Goal: Transaction & Acquisition: Purchase product/service

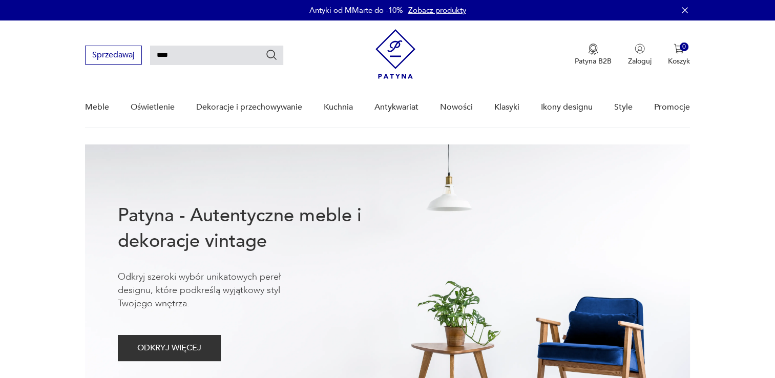
click at [269, 54] on icon "Szukaj" at bounding box center [271, 55] width 12 height 12
click at [271, 54] on icon "Szukaj" at bounding box center [271, 55] width 12 height 12
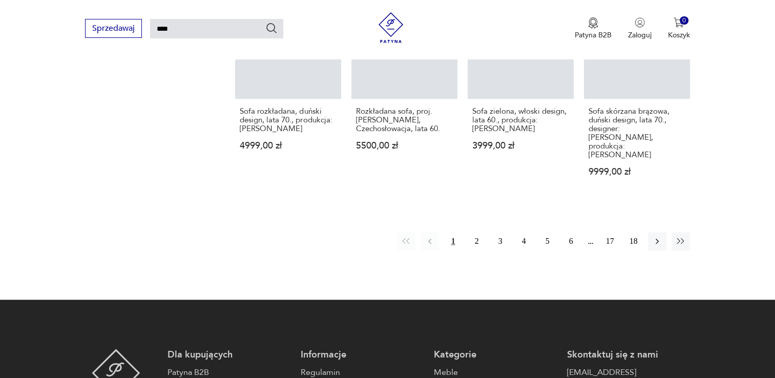
scroll to position [877, 0]
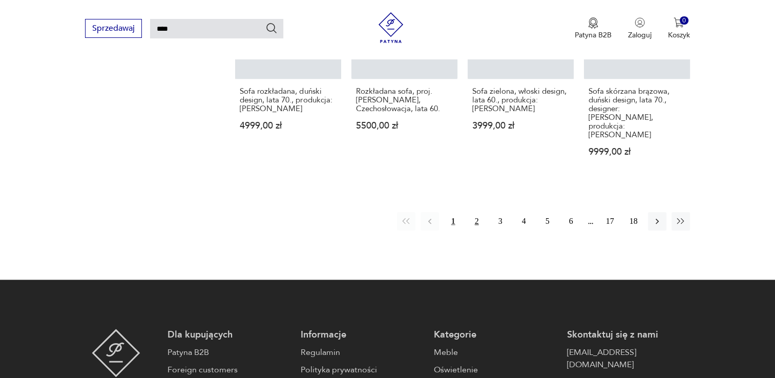
click at [477, 212] on button "2" at bounding box center [477, 221] width 18 height 18
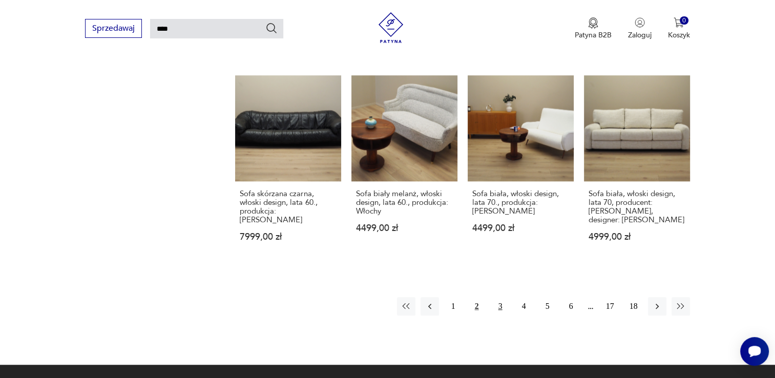
click at [502, 297] on button "3" at bounding box center [500, 306] width 18 height 18
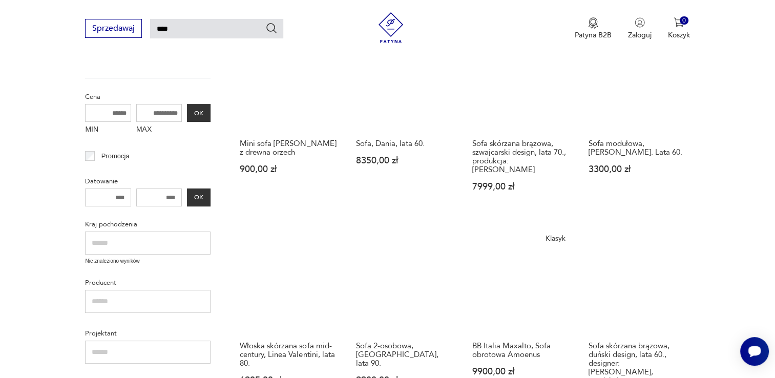
scroll to position [262, 0]
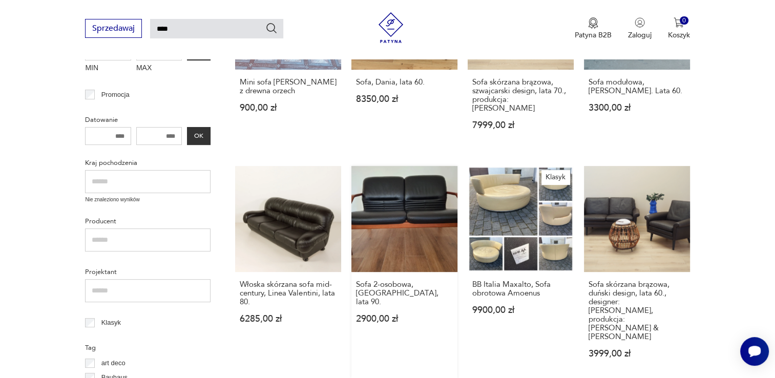
click at [397, 213] on link "Sofa 2-osobowa, [GEOGRAPHIC_DATA], lata 90. 2900,00 zł" at bounding box center [405, 272] width 106 height 212
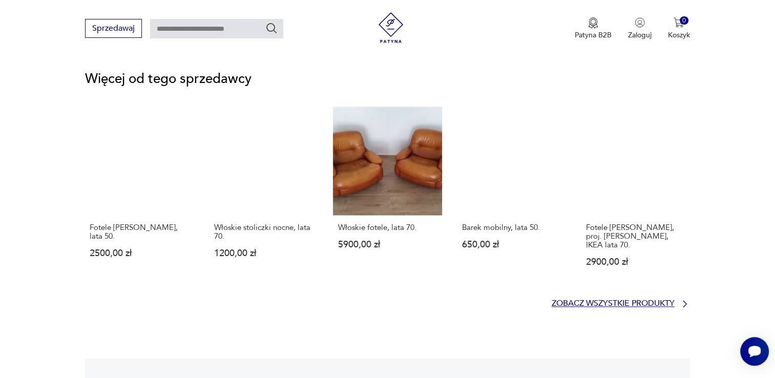
scroll to position [1421, 0]
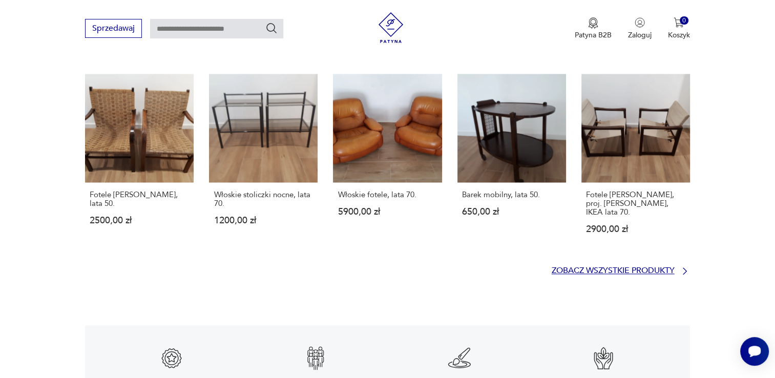
click at [622, 268] on p "Zobacz wszystkie produkty" at bounding box center [613, 271] width 123 height 7
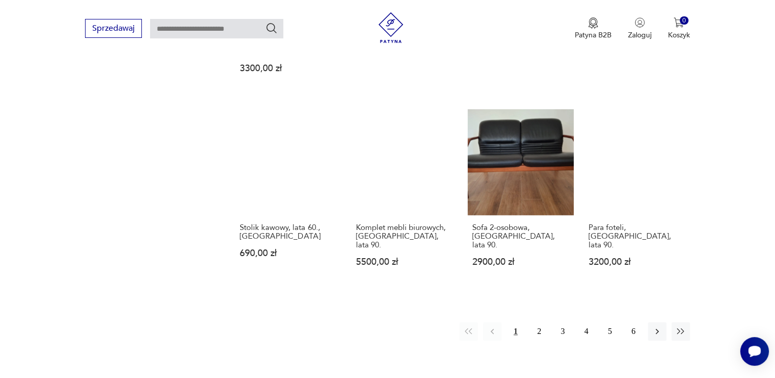
scroll to position [908, 0]
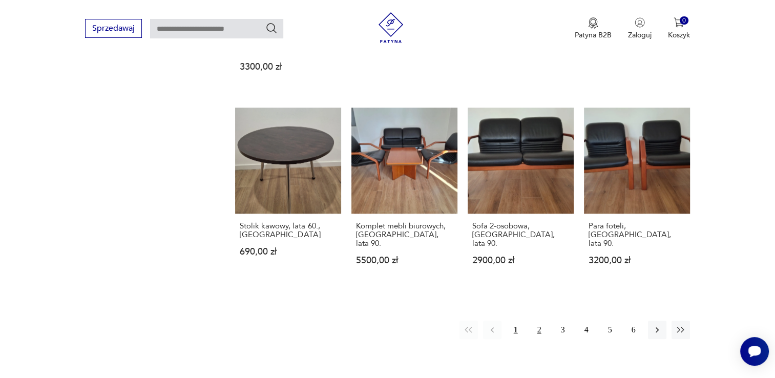
click at [539, 321] on button "2" at bounding box center [539, 330] width 18 height 18
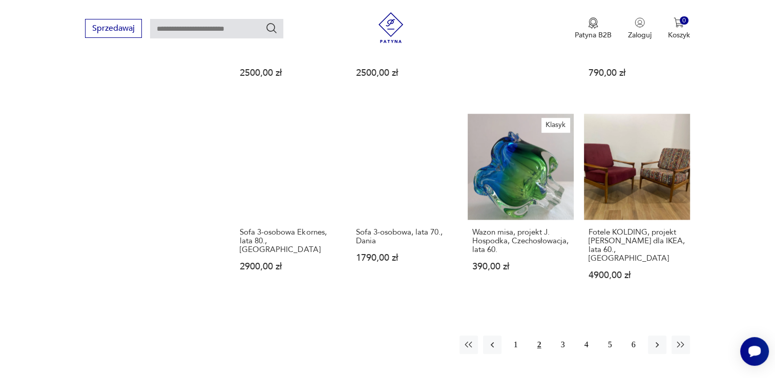
scroll to position [929, 0]
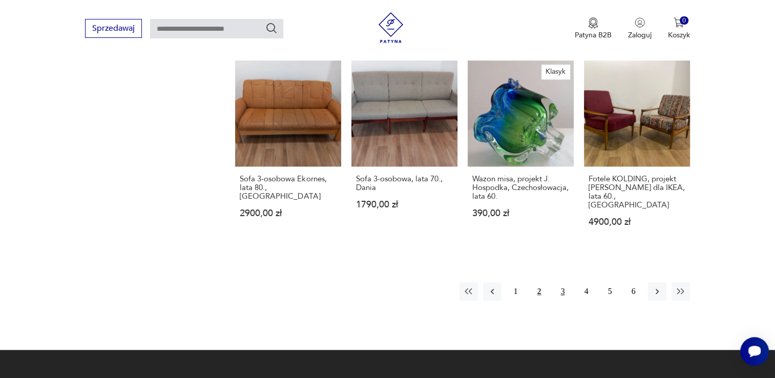
click at [564, 282] on button "3" at bounding box center [563, 291] width 18 height 18
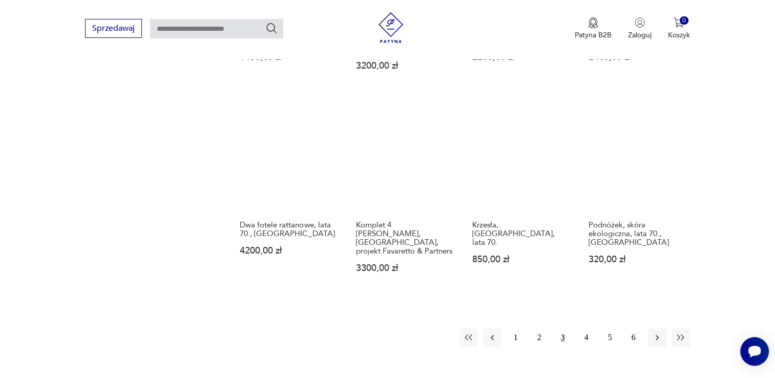
scroll to position [867, 0]
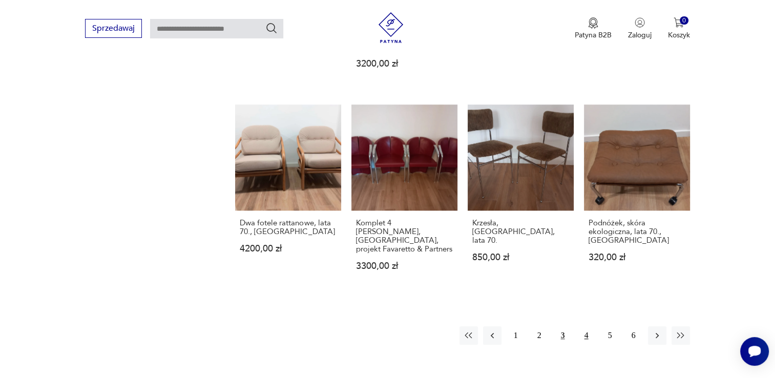
click at [586, 326] on button "4" at bounding box center [587, 335] width 18 height 18
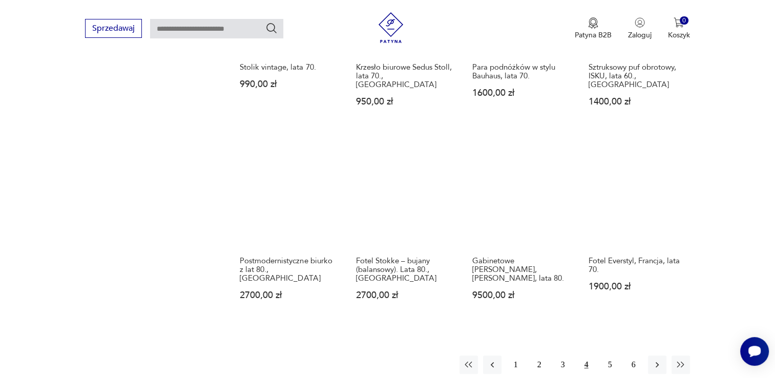
scroll to position [867, 0]
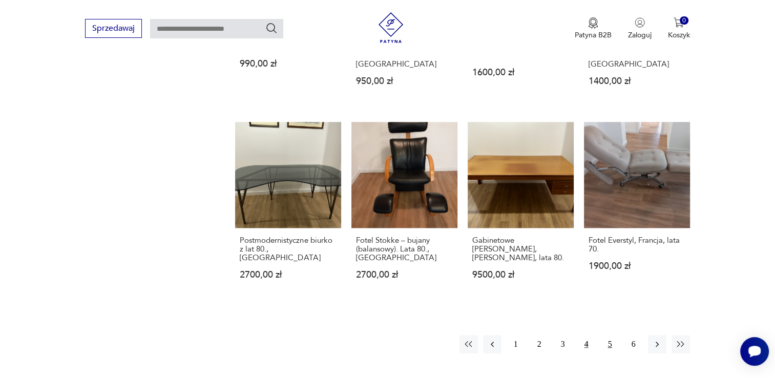
click at [611, 335] on button "5" at bounding box center [610, 344] width 18 height 18
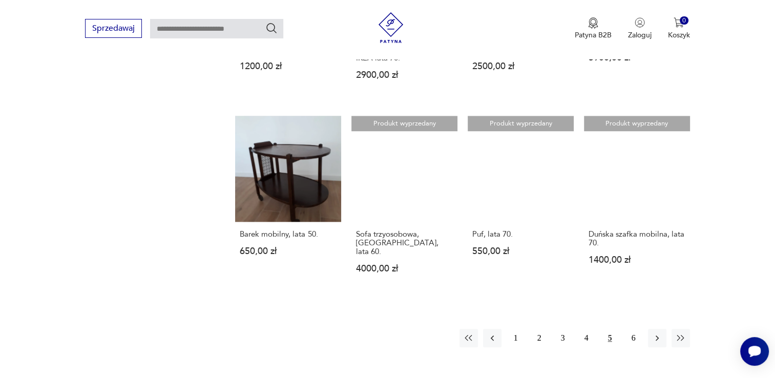
scroll to position [908, 0]
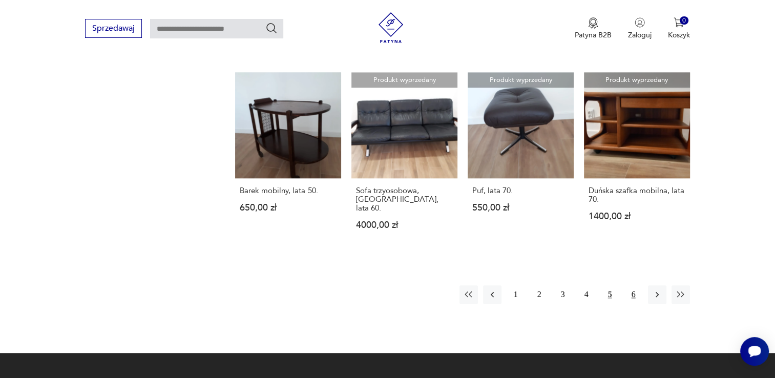
click at [634, 285] on button "6" at bounding box center [634, 294] width 18 height 18
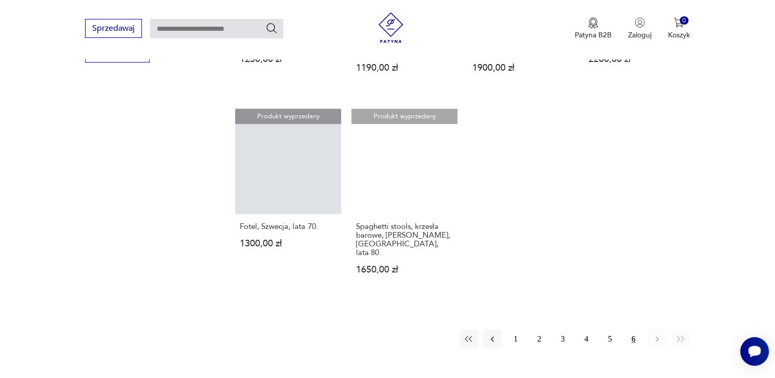
scroll to position [703, 0]
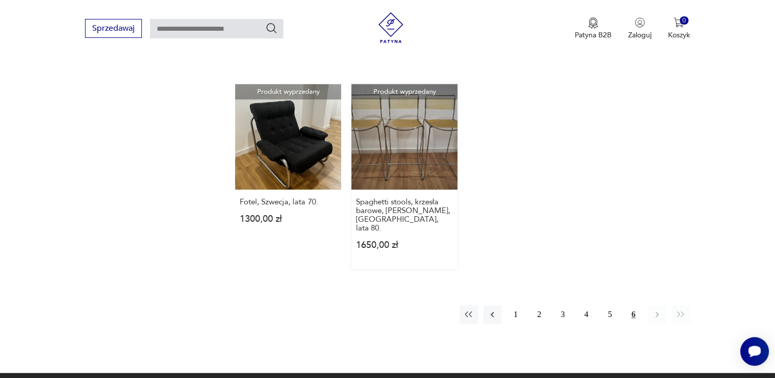
click at [410, 104] on link "Produkt wyprzedany Spaghetti stools, krzesła barowe, [PERSON_NAME], Włochy, lat…" at bounding box center [405, 177] width 106 height 186
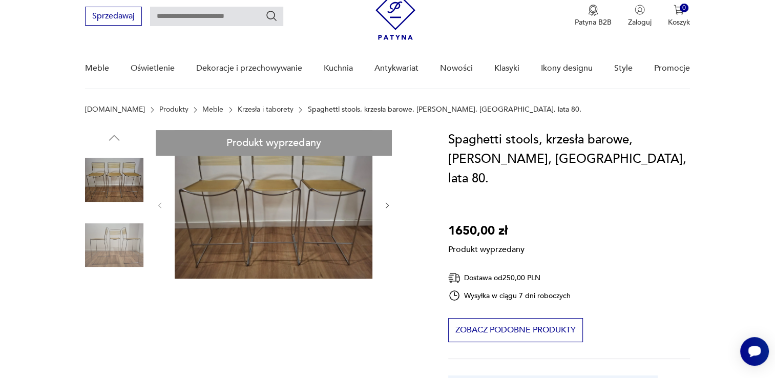
scroll to position [41, 0]
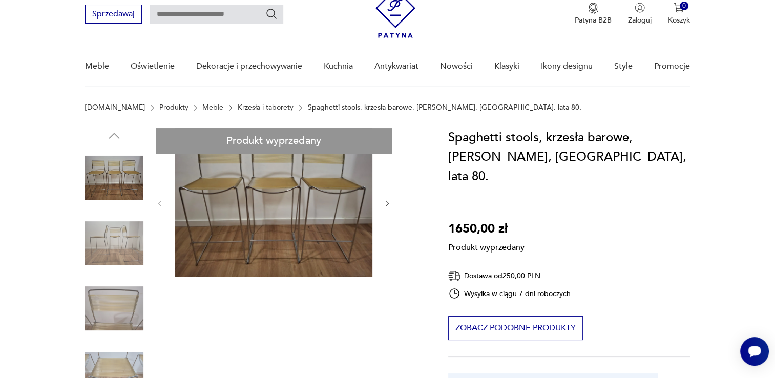
click at [19, 106] on section "[DOMAIN_NAME] Produkty Meble Krzesła i taborety Spaghetti stools, krzesła barow…" at bounding box center [387, 116] width 775 height 25
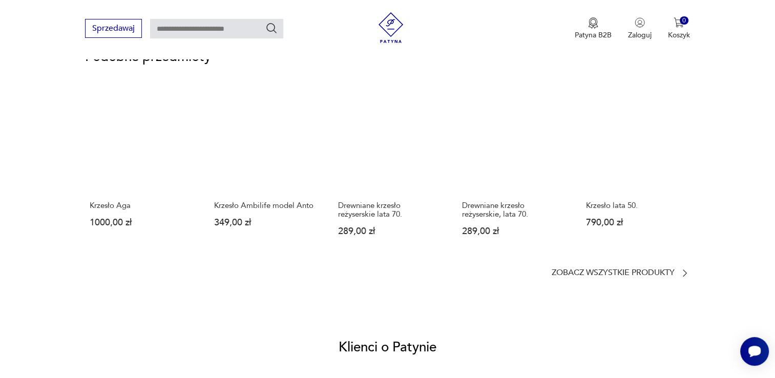
scroll to position [779, 0]
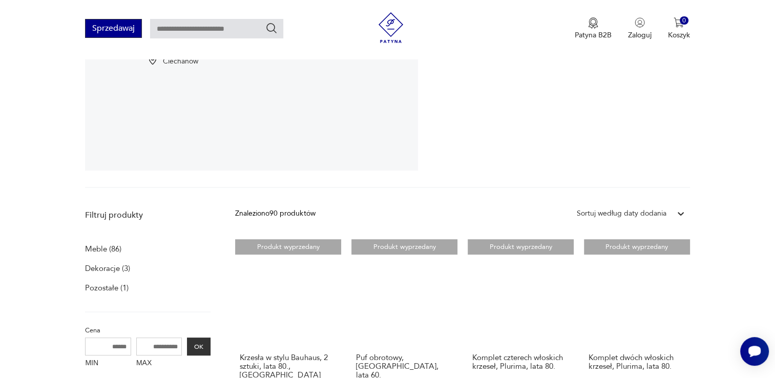
scroll to position [151, 0]
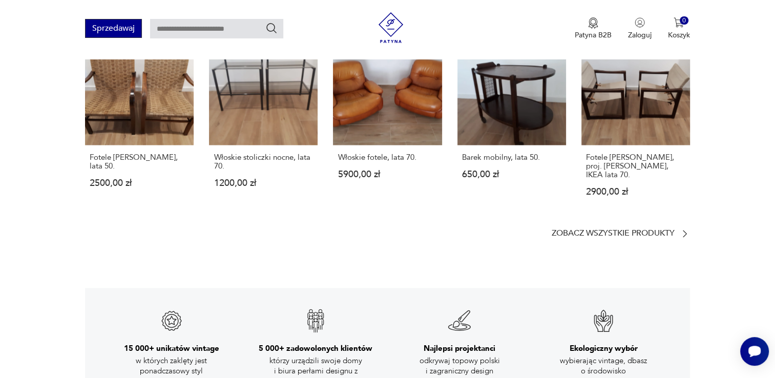
type input "****"
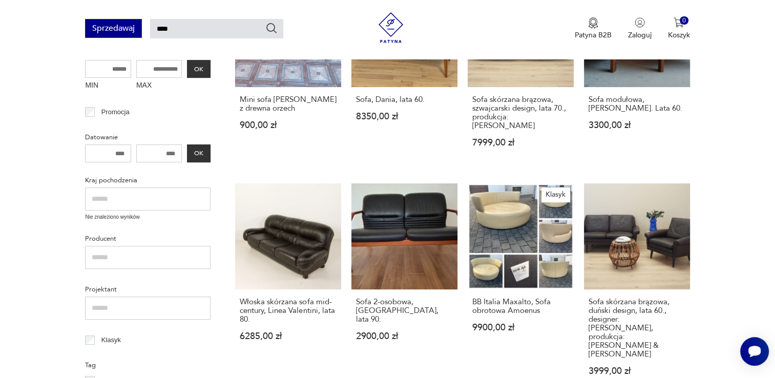
scroll to position [241, 0]
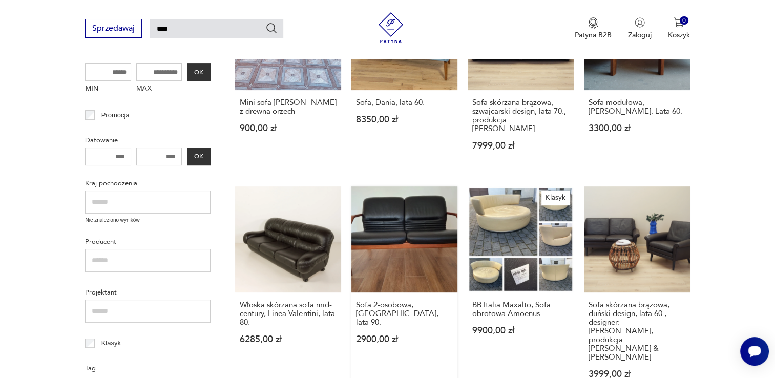
click at [413, 196] on link "Sofa 2-osobowa, [GEOGRAPHIC_DATA], lata 90. 2900,00 zł" at bounding box center [405, 293] width 106 height 212
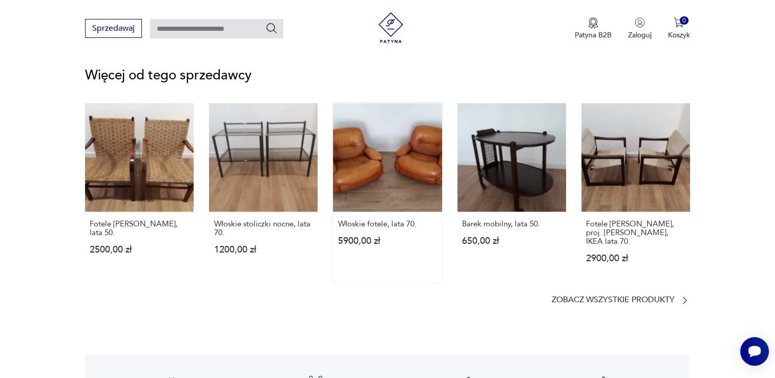
scroll to position [1537, 0]
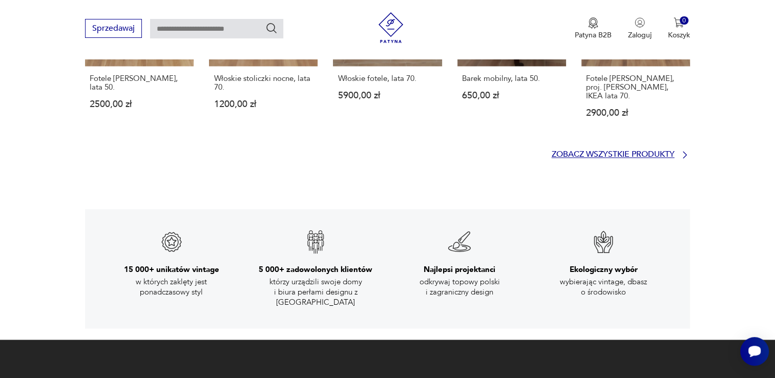
click at [564, 151] on p "Zobacz wszystkie produkty" at bounding box center [613, 154] width 123 height 7
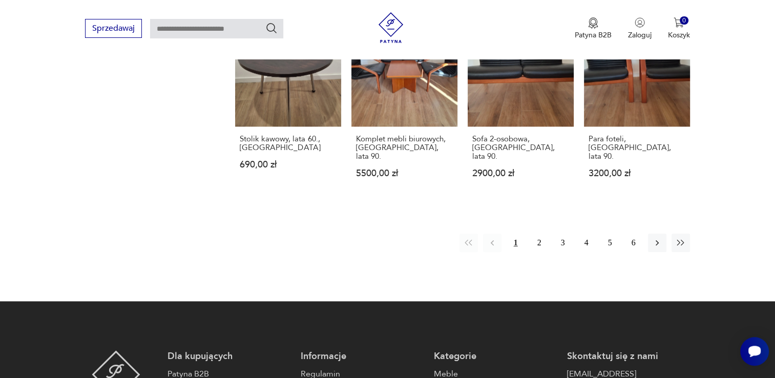
scroll to position [977, 0]
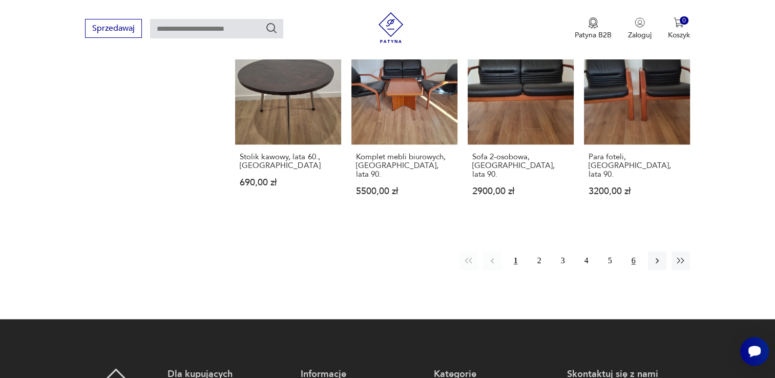
click at [635, 252] on button "6" at bounding box center [634, 261] width 18 height 18
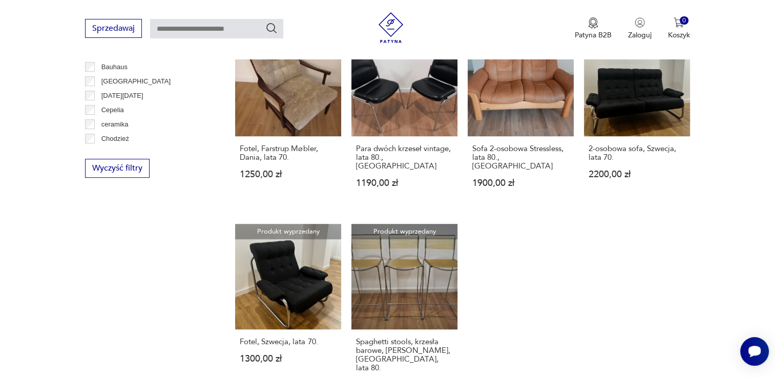
scroll to position [570, 0]
